Goal: Obtain resource: Obtain resource

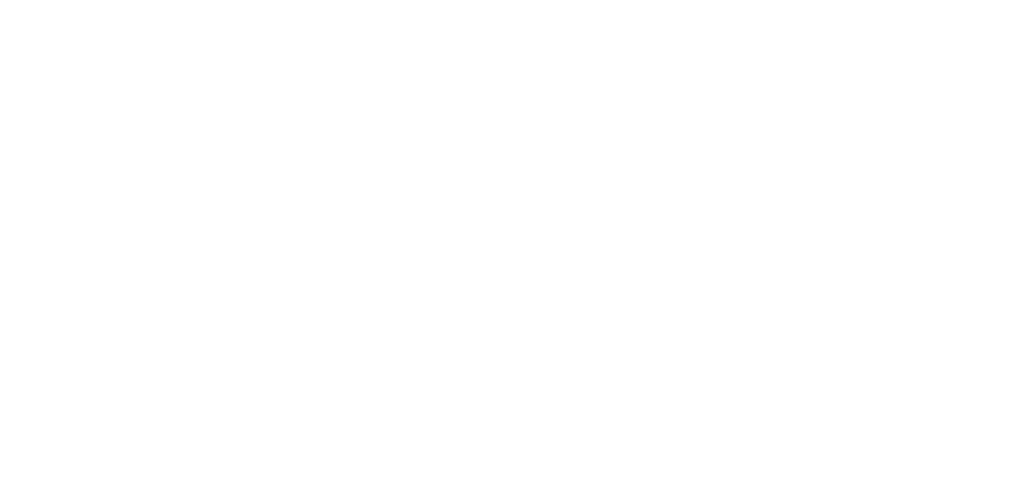
scroll to position [9779, 0]
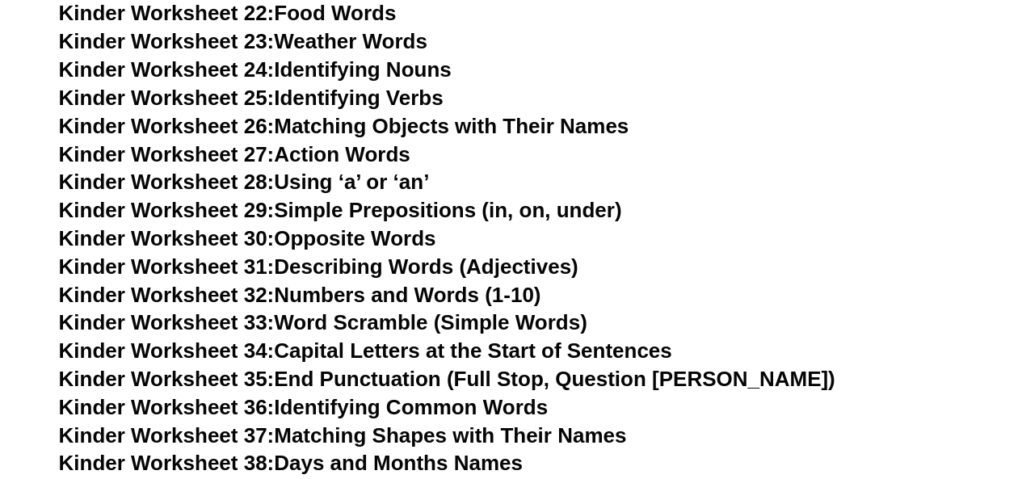
scroll to position [1723, 0]
